Goal: Entertainment & Leisure: Consume media (video, audio)

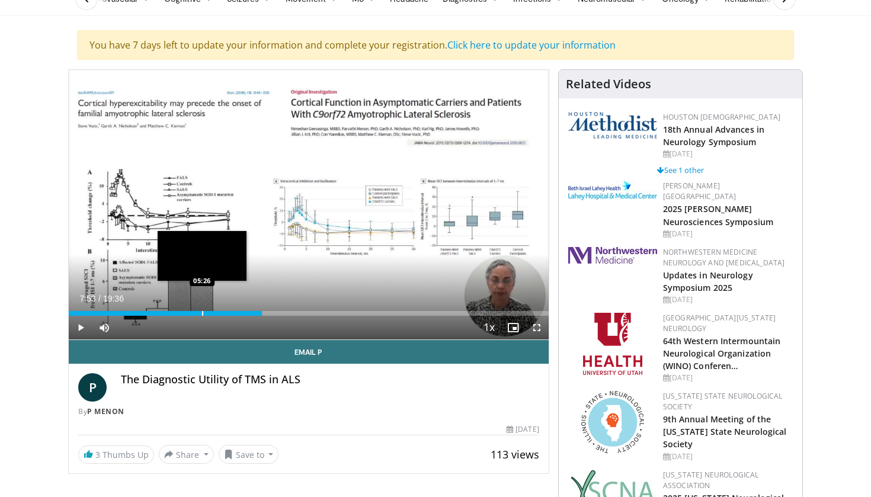
click at [202, 316] on div "Progress Bar" at bounding box center [202, 313] width 1 height 5
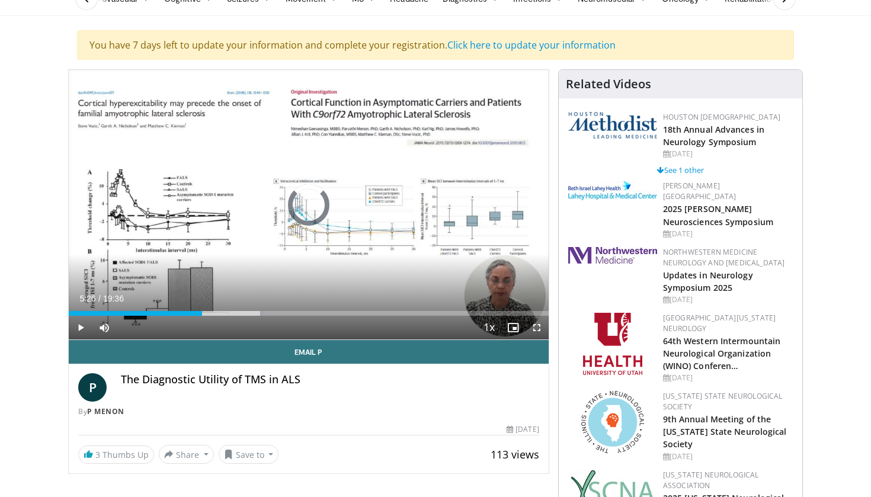
click at [148, 316] on div "Current Time 5:26 / Duration 19:36 Play Skip Backward Skip Forward Mute Loaded …" at bounding box center [309, 328] width 480 height 24
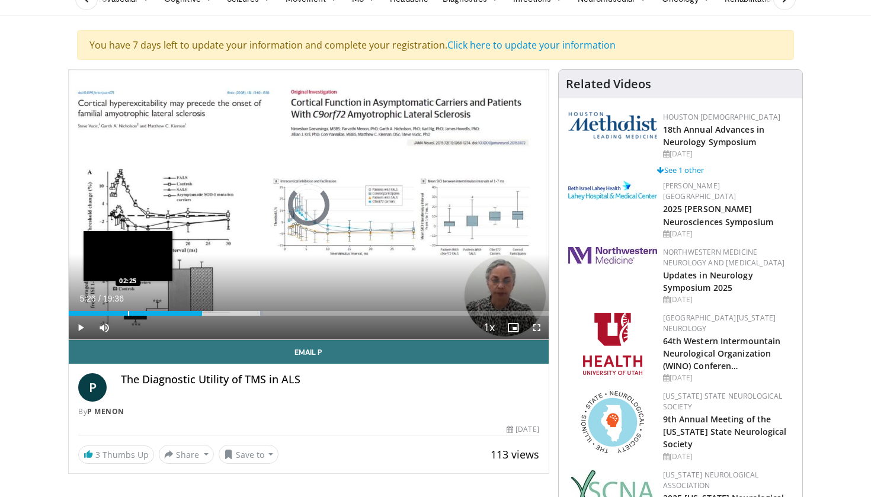
click at [128, 315] on div "Progress Bar" at bounding box center [128, 313] width 1 height 5
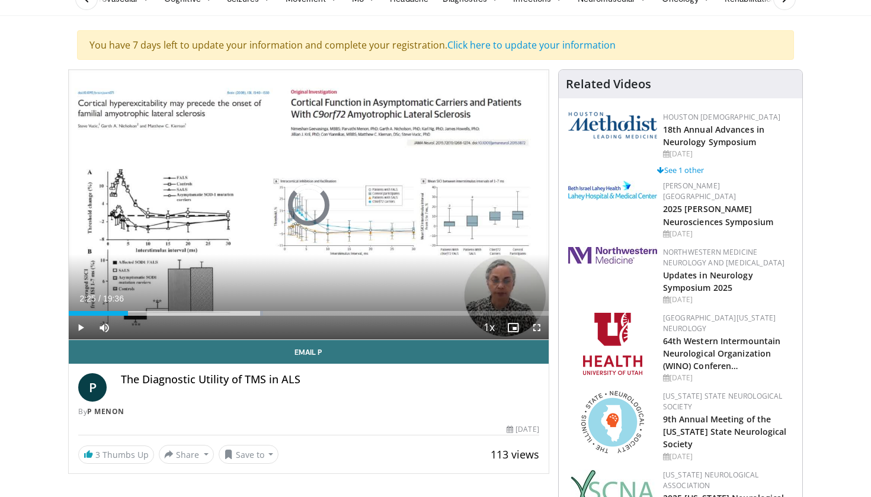
click at [82, 328] on span "Video Player" at bounding box center [81, 328] width 24 height 24
click at [537, 329] on span "Video Player" at bounding box center [537, 328] width 24 height 24
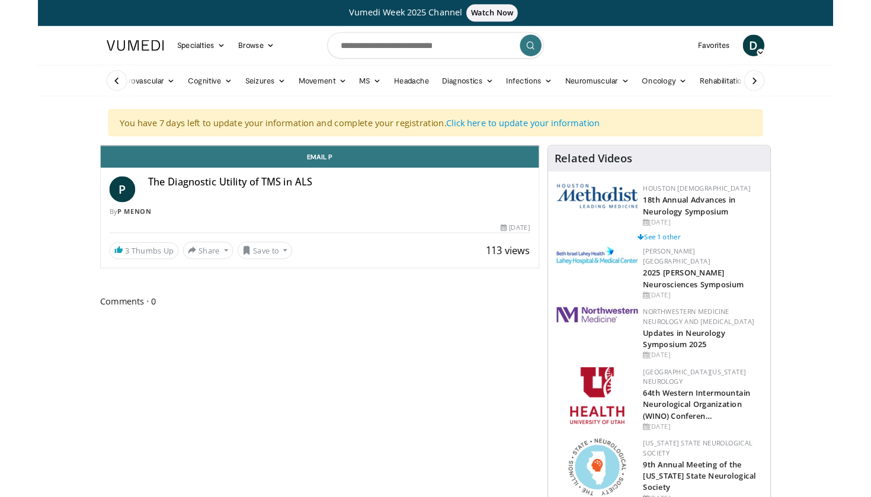
scroll to position [89, 0]
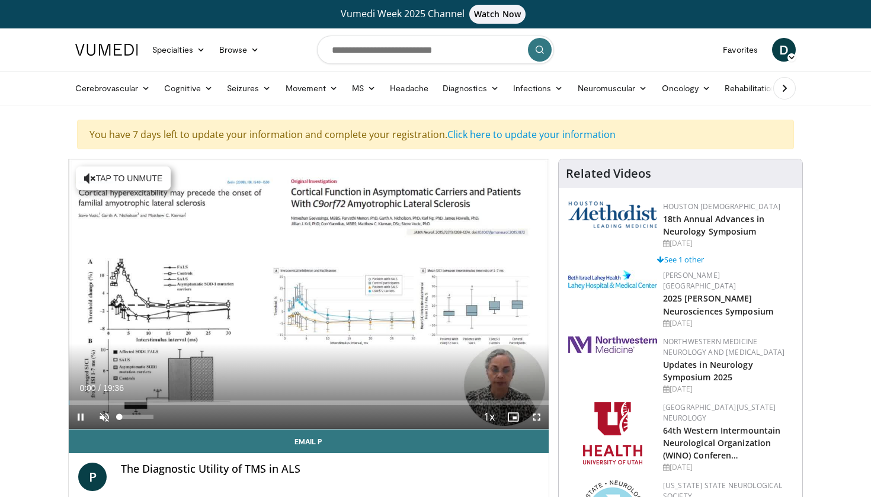
click at [102, 419] on span "Video Player" at bounding box center [104, 417] width 24 height 24
click at [540, 416] on span "Video Player" at bounding box center [537, 417] width 24 height 24
click at [540, 415] on span "Video Player" at bounding box center [537, 417] width 24 height 24
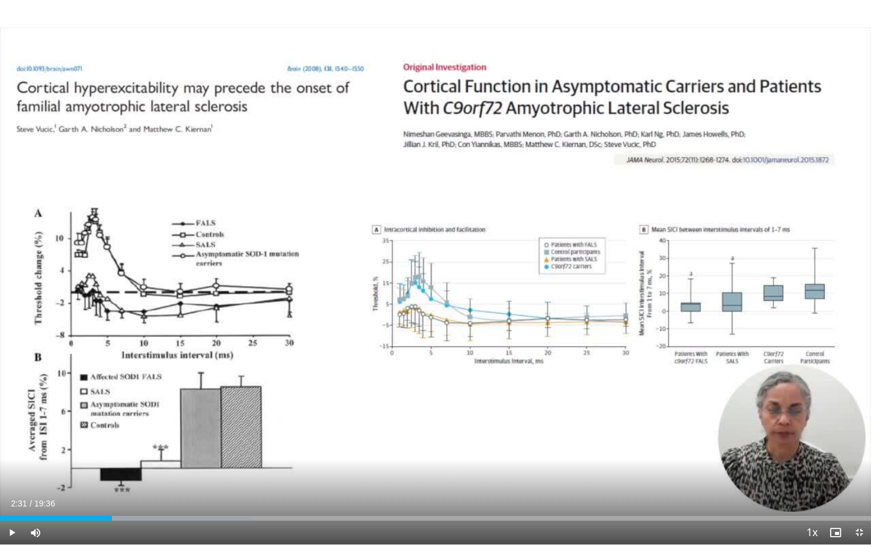
click at [18, 497] on span "Video Player" at bounding box center [12, 532] width 24 height 24
click at [12, 497] on span "Video Player" at bounding box center [12, 532] width 24 height 24
